Goal: Transaction & Acquisition: Purchase product/service

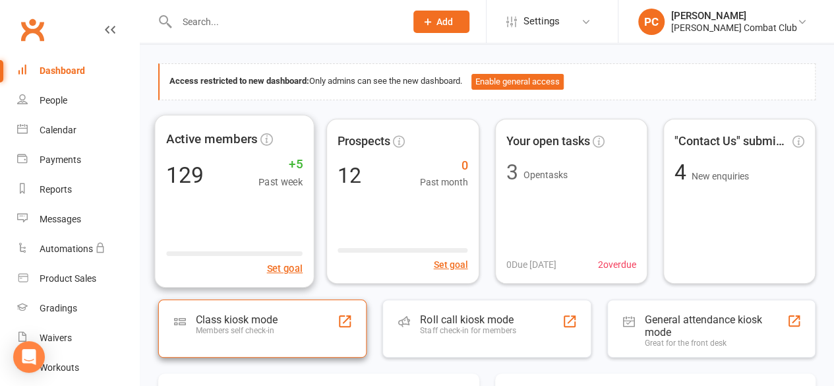
scroll to position [66, 0]
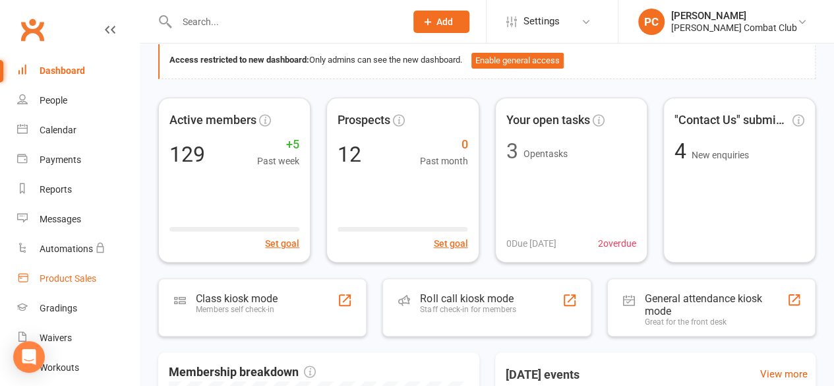
click at [66, 276] on div "Product Sales" at bounding box center [68, 278] width 57 height 11
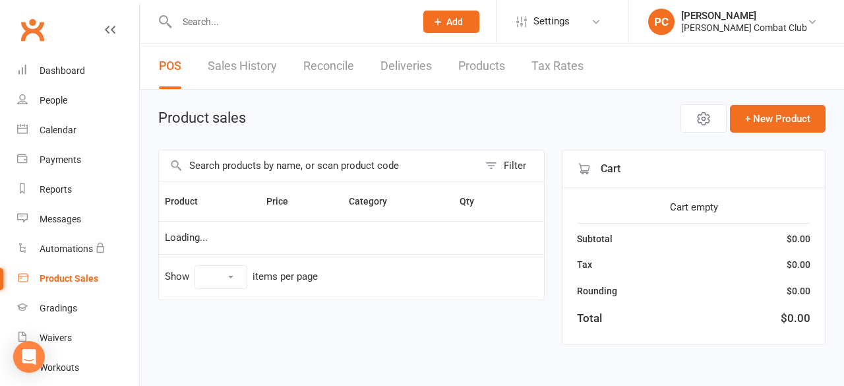
select select "100"
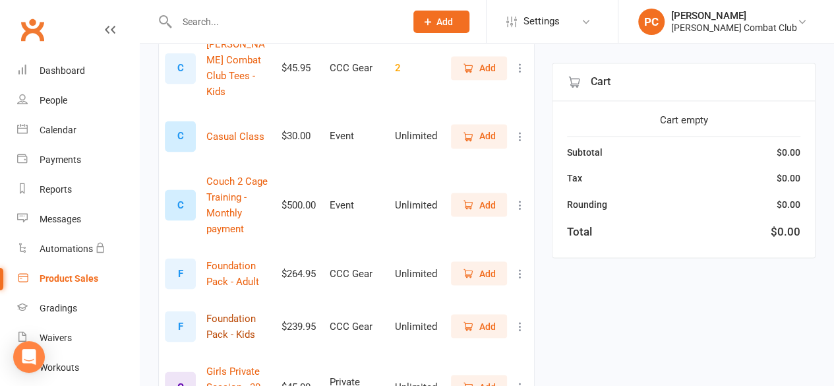
scroll to position [1121, 0]
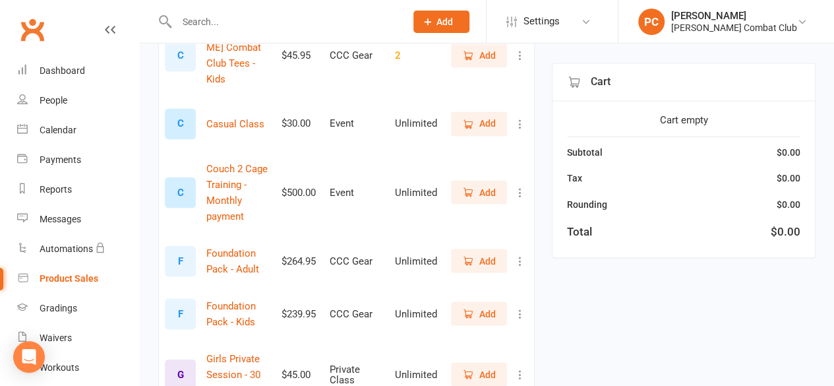
click at [480, 367] on span "Add" at bounding box center [487, 374] width 16 height 15
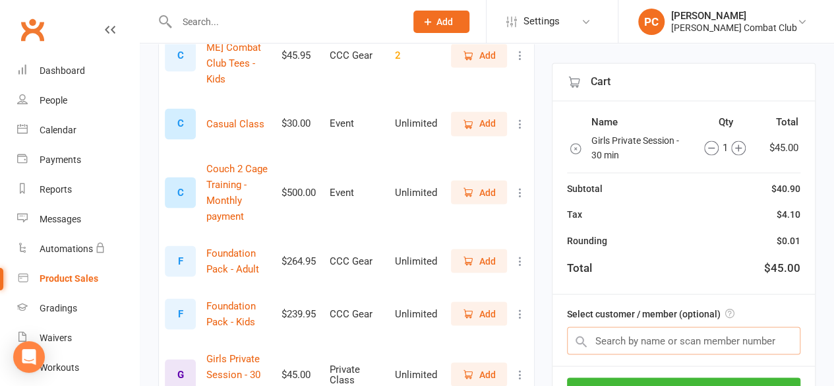
click at [633, 334] on input "text" at bounding box center [683, 340] width 233 height 28
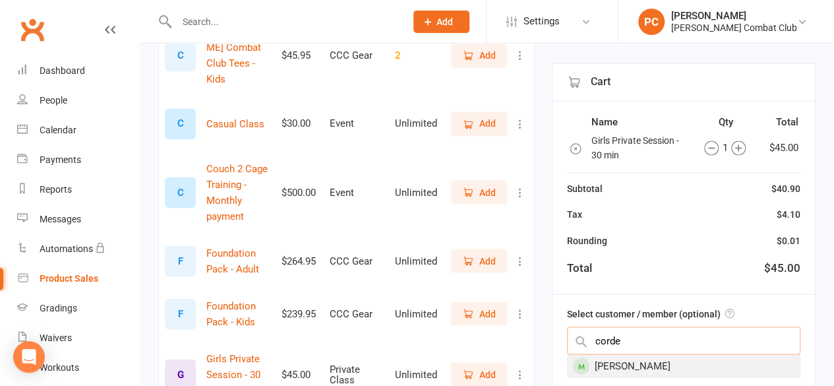
type input "corde"
click at [659, 362] on div "[PERSON_NAME]" at bounding box center [684, 366] width 232 height 22
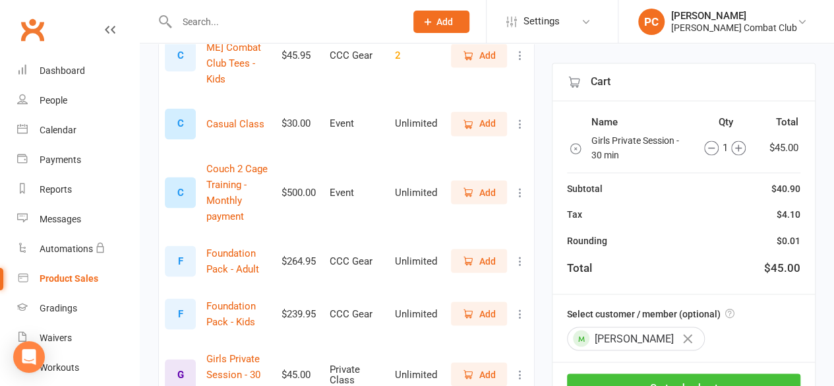
click at [739, 373] on button "Go to checkout" at bounding box center [683, 387] width 233 height 28
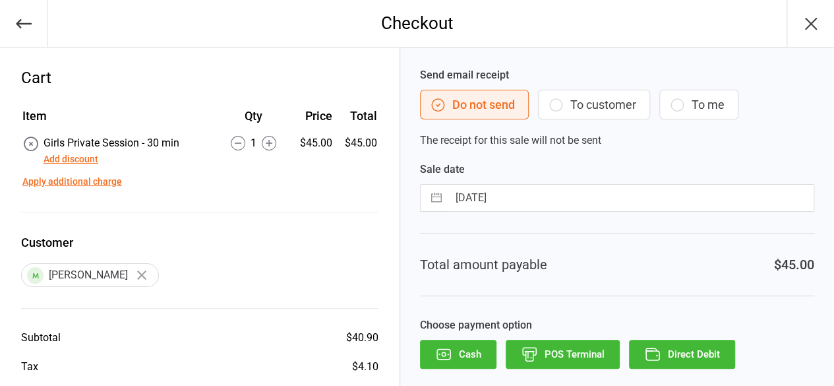
click at [472, 352] on button "Cash" at bounding box center [458, 354] width 76 height 29
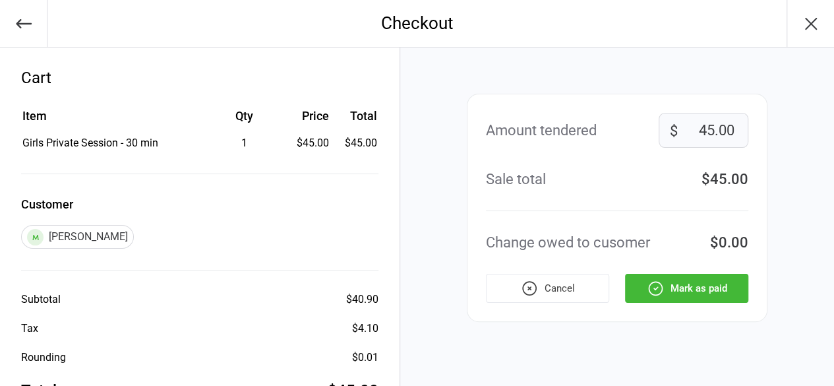
click at [706, 287] on button "Mark as paid" at bounding box center [686, 288] width 123 height 29
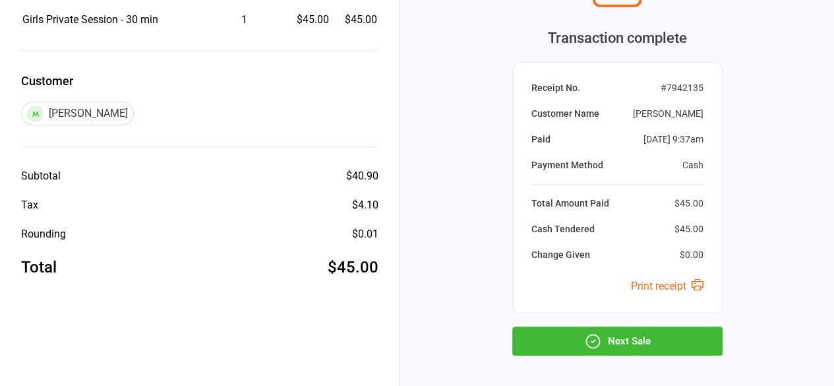
scroll to position [177, 0]
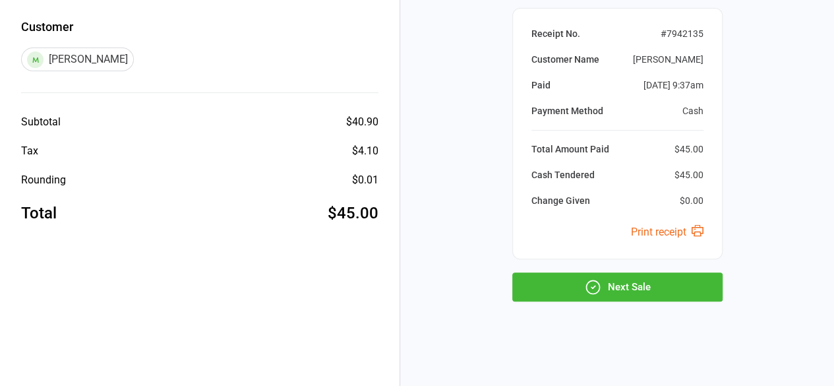
click at [648, 282] on button "Next Sale" at bounding box center [617, 286] width 210 height 29
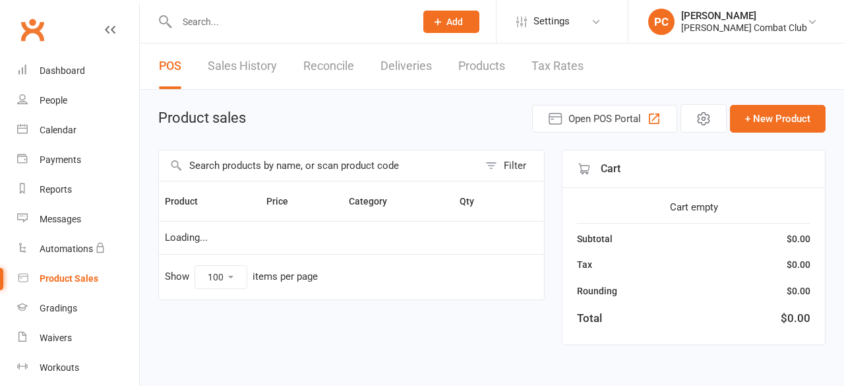
select select "100"
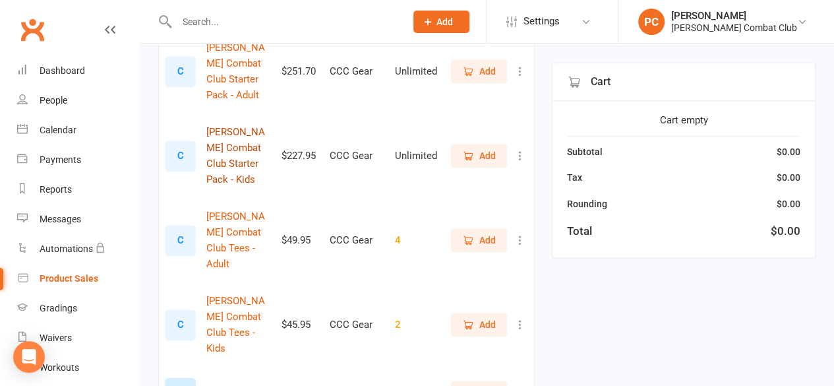
scroll to position [857, 0]
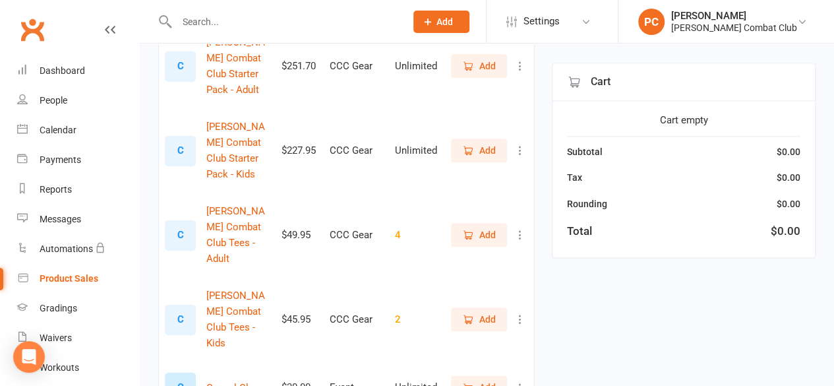
click at [470, 229] on icon "button" at bounding box center [468, 235] width 12 height 12
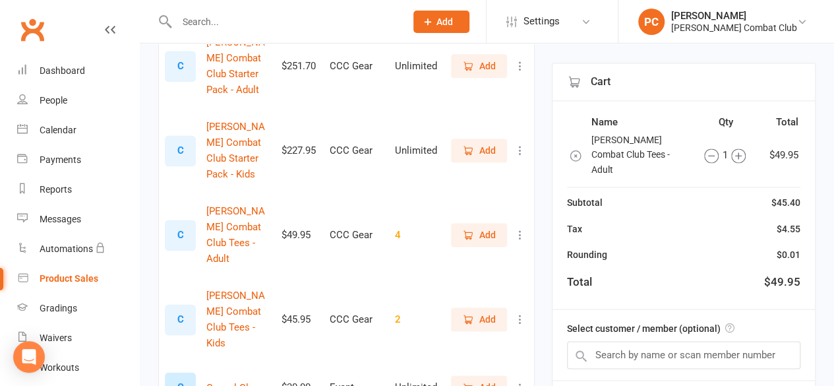
click at [741, 148] on icon "button" at bounding box center [738, 155] width 15 height 15
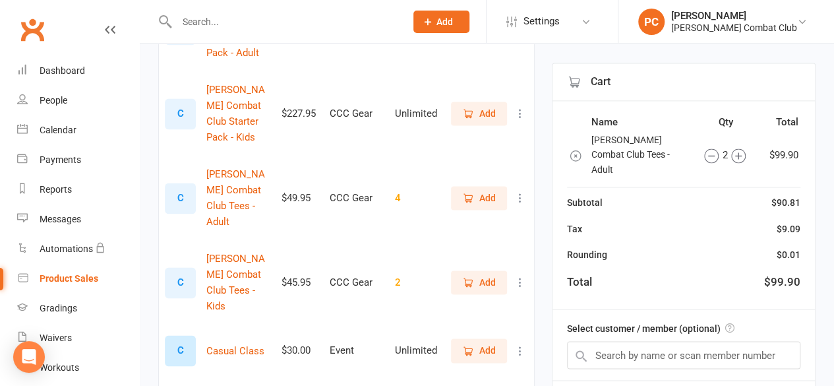
scroll to position [923, 0]
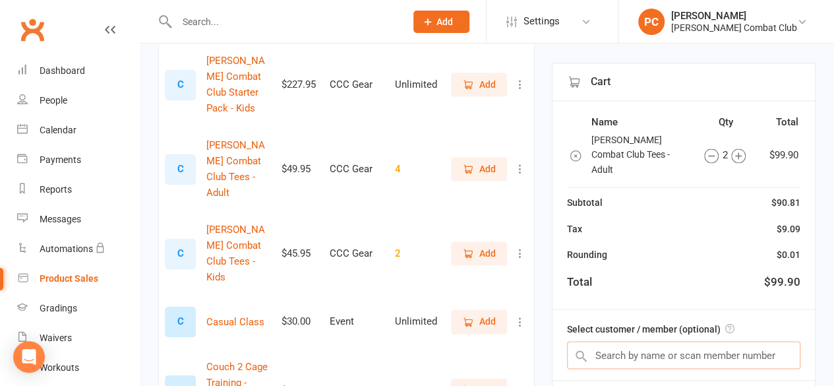
click at [666, 341] on input "text" at bounding box center [683, 355] width 233 height 28
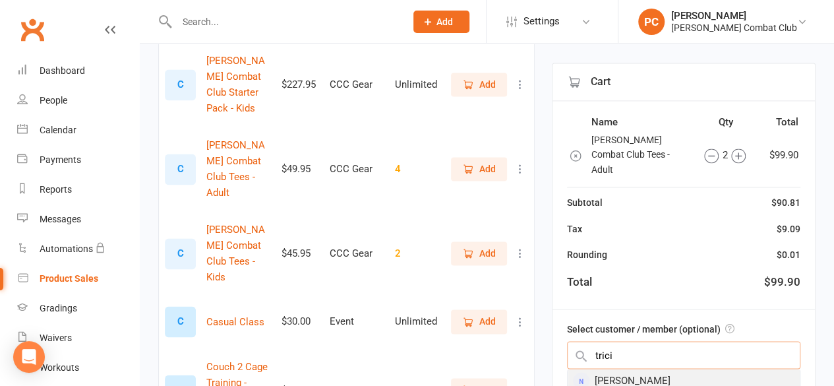
type input "trici"
click at [647, 369] on div "[PERSON_NAME]" at bounding box center [684, 380] width 232 height 22
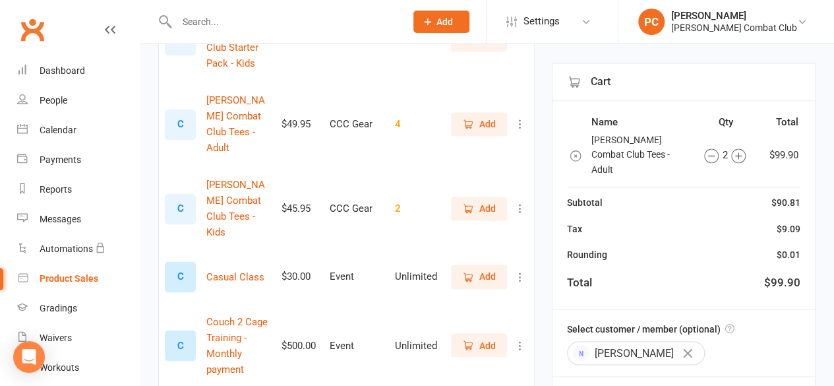
scroll to position [989, 0]
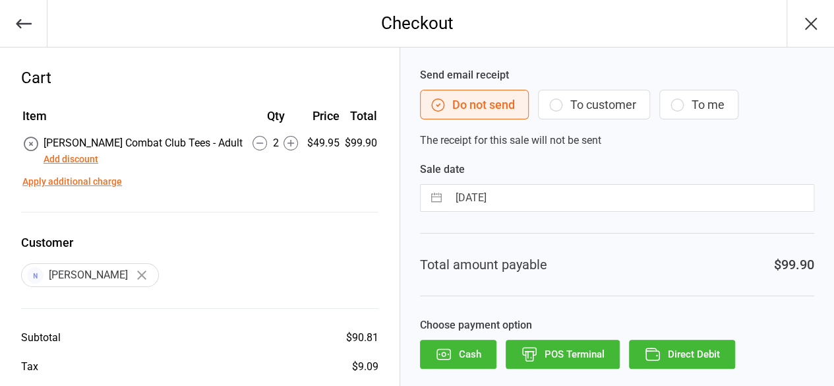
click at [705, 351] on button "Direct Debit" at bounding box center [682, 354] width 106 height 29
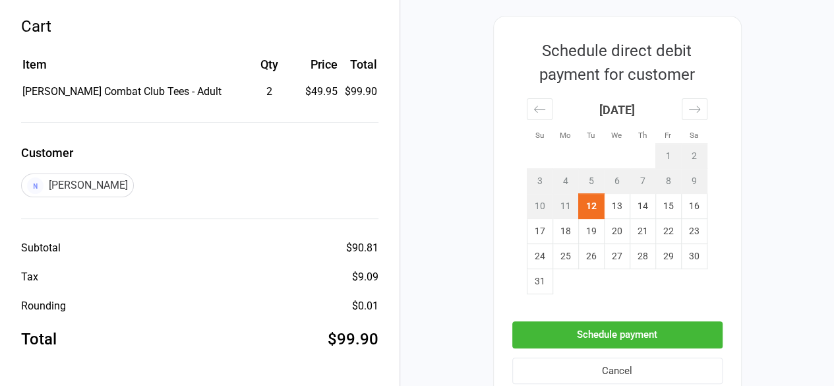
scroll to position [132, 0]
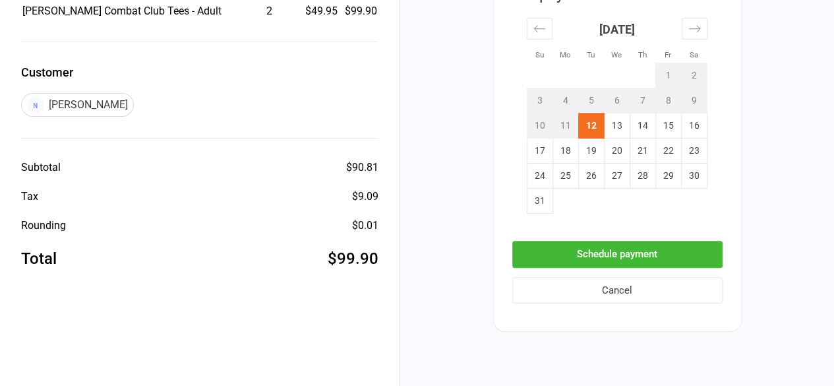
click at [652, 248] on button "Schedule payment" at bounding box center [617, 254] width 210 height 27
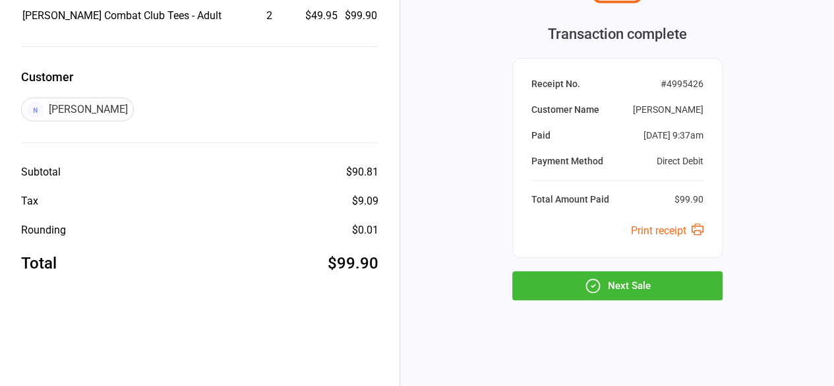
scroll to position [126, 0]
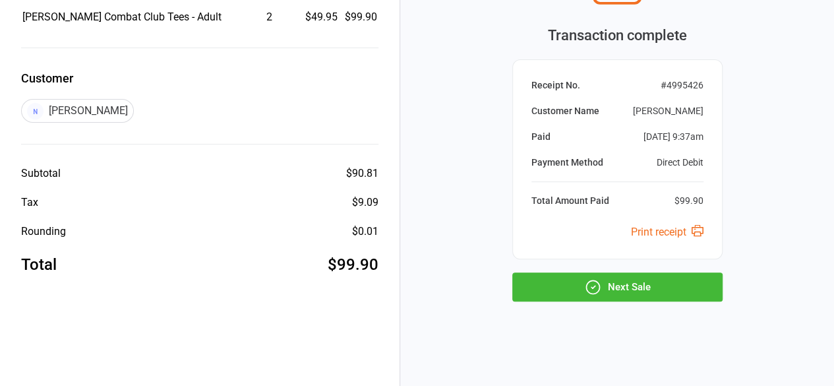
click at [678, 280] on button "Next Sale" at bounding box center [617, 286] width 210 height 29
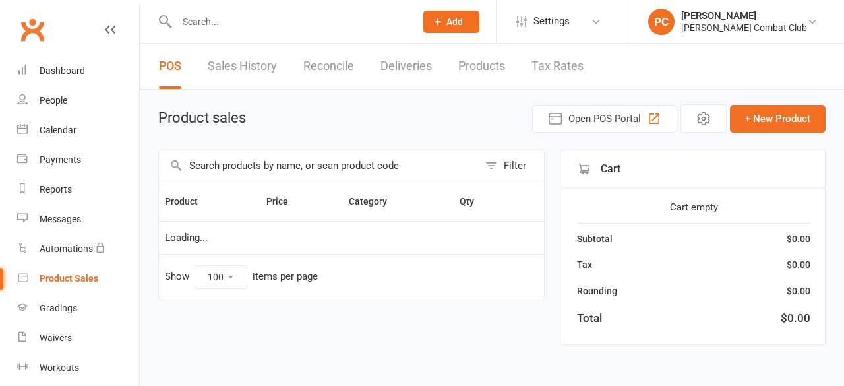
select select "100"
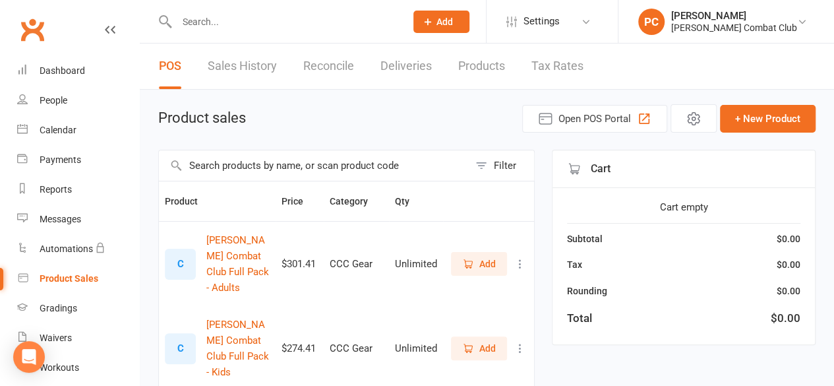
click at [218, 22] on input "text" at bounding box center [285, 22] width 224 height 18
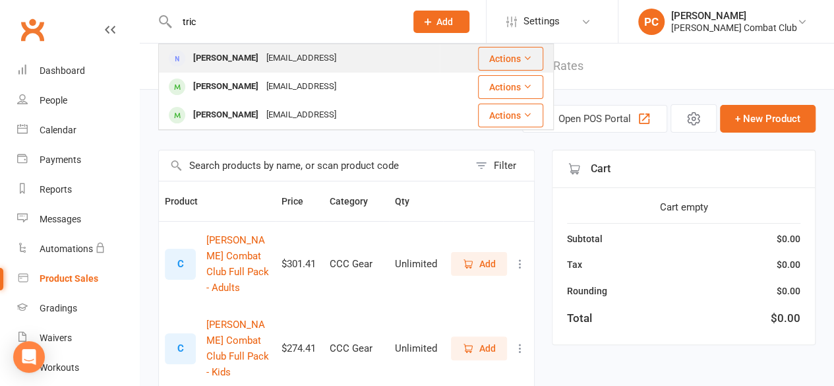
type input "tric"
click at [216, 56] on div "[PERSON_NAME]" at bounding box center [225, 58] width 73 height 19
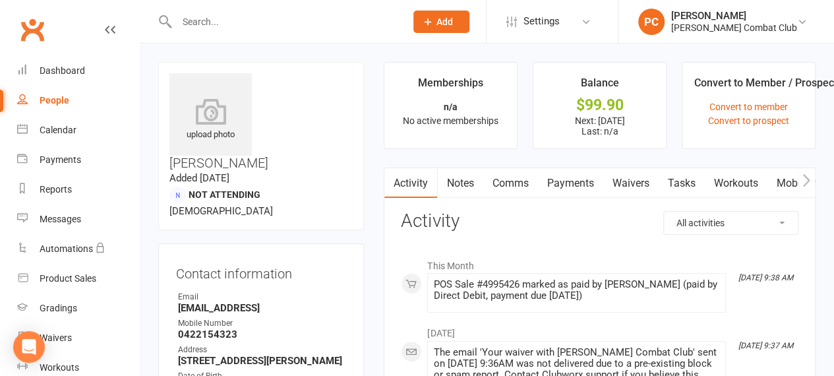
click at [567, 179] on link "Payments" at bounding box center [569, 183] width 65 height 30
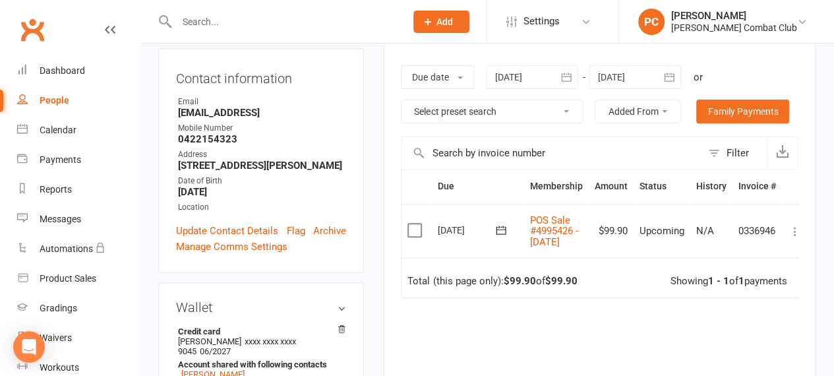
scroll to position [198, 0]
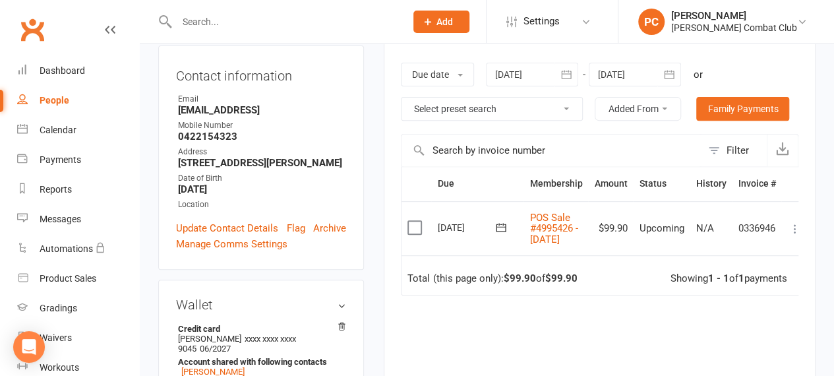
click at [793, 235] on icon at bounding box center [795, 228] width 13 height 13
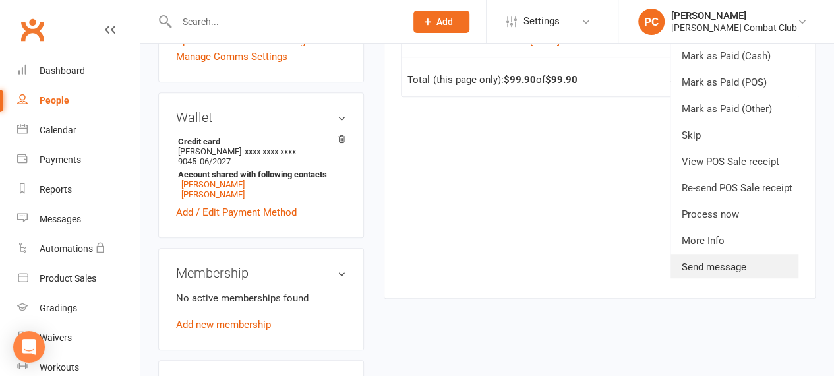
scroll to position [396, 0]
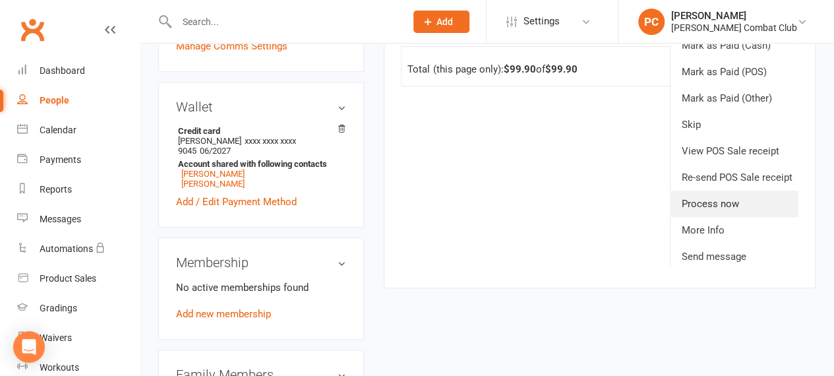
click at [704, 204] on link "Process now" at bounding box center [737, 204] width 132 height 26
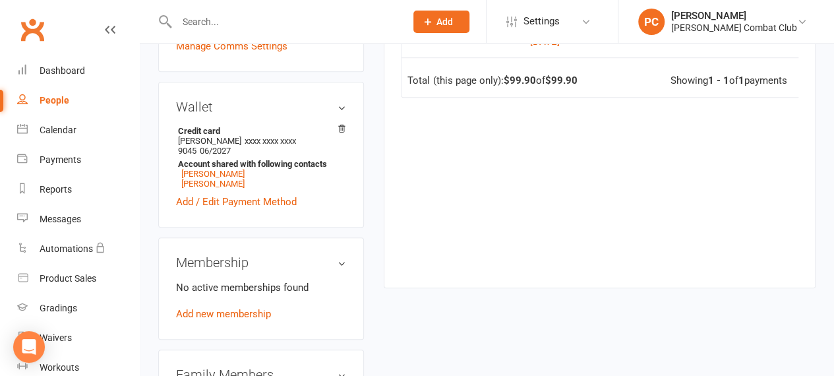
scroll to position [0, 0]
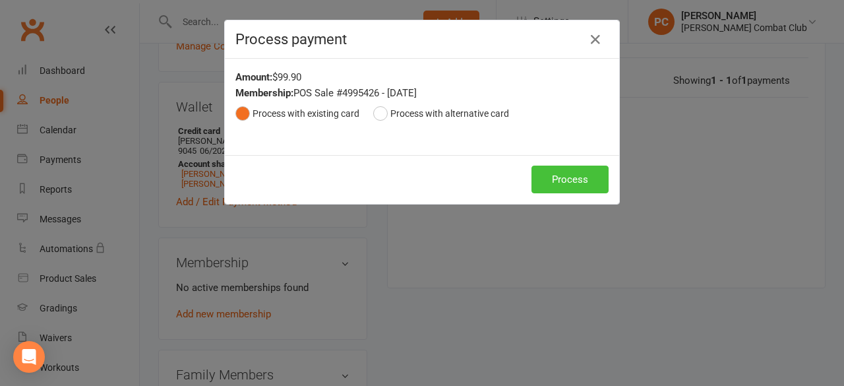
click at [546, 168] on button "Process" at bounding box center [570, 180] width 77 height 28
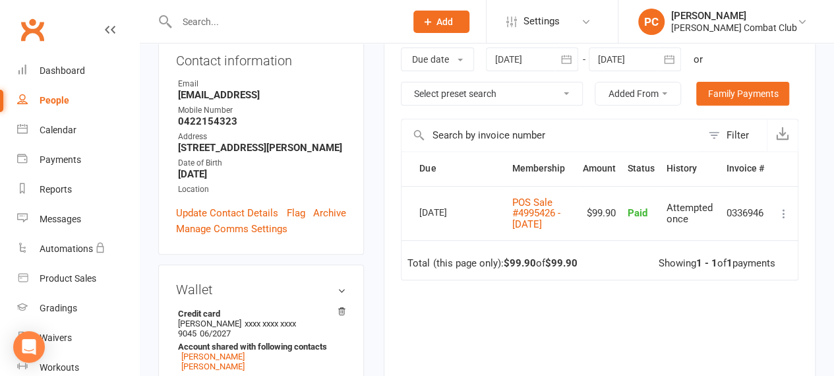
scroll to position [198, 0]
